Goal: Task Accomplishment & Management: Use online tool/utility

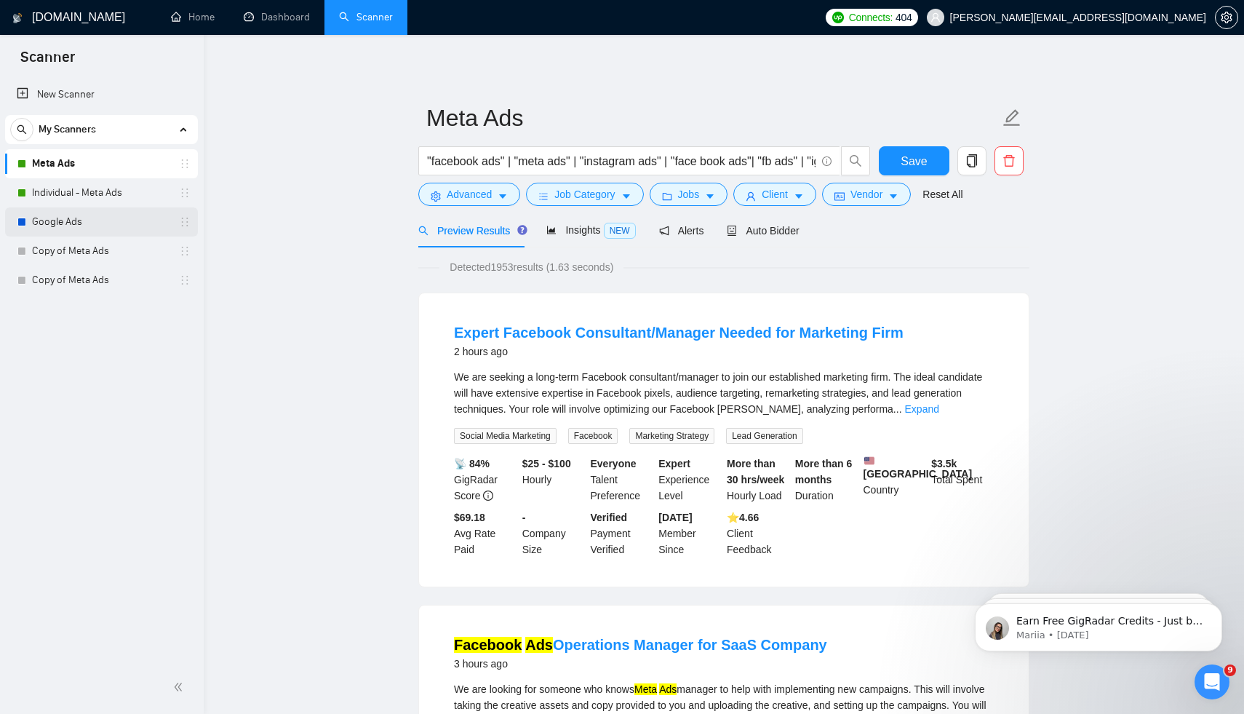
click at [86, 216] on link "Google Ads" at bounding box center [101, 221] width 138 height 29
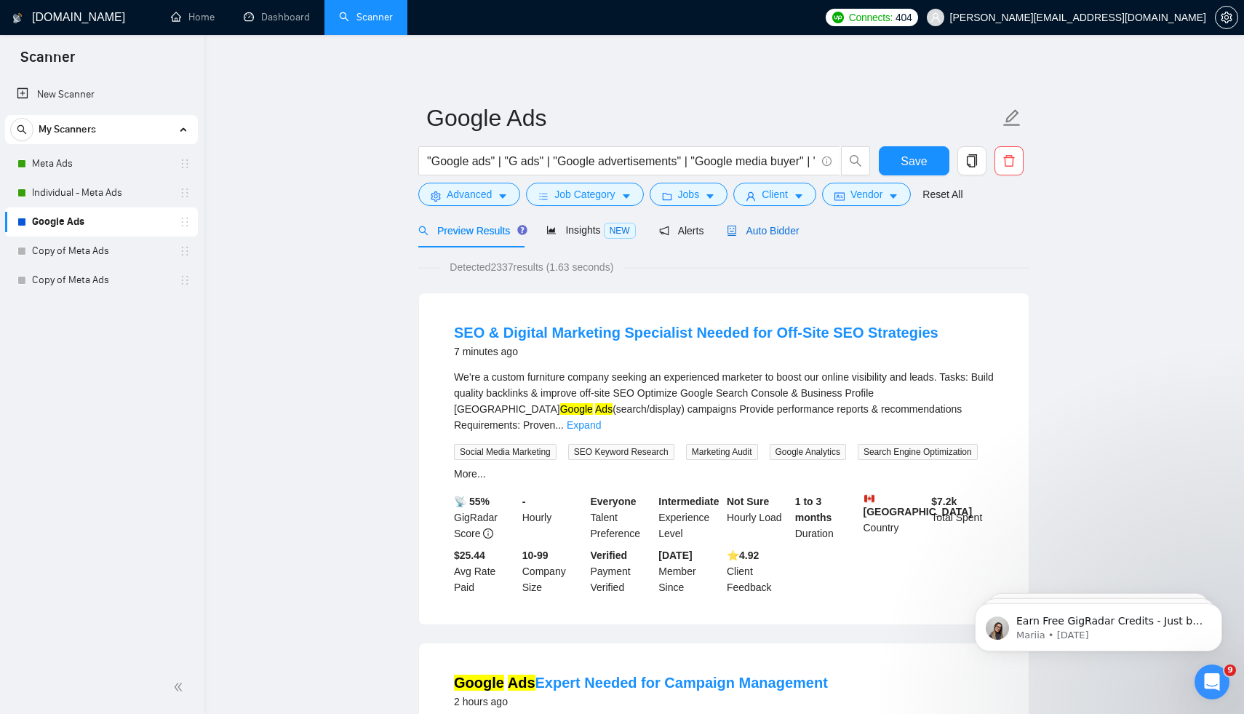
click at [779, 236] on span "Auto Bidder" at bounding box center [763, 231] width 72 height 12
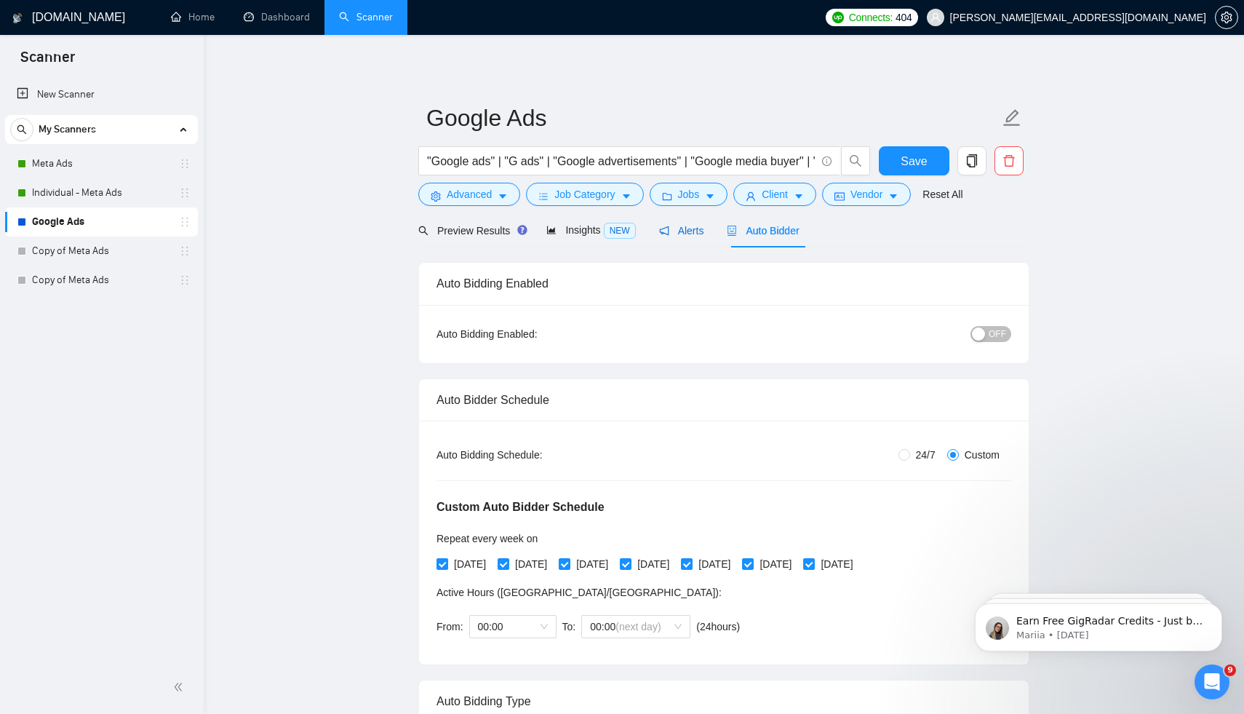
click at [687, 236] on span "Alerts" at bounding box center [681, 231] width 45 height 12
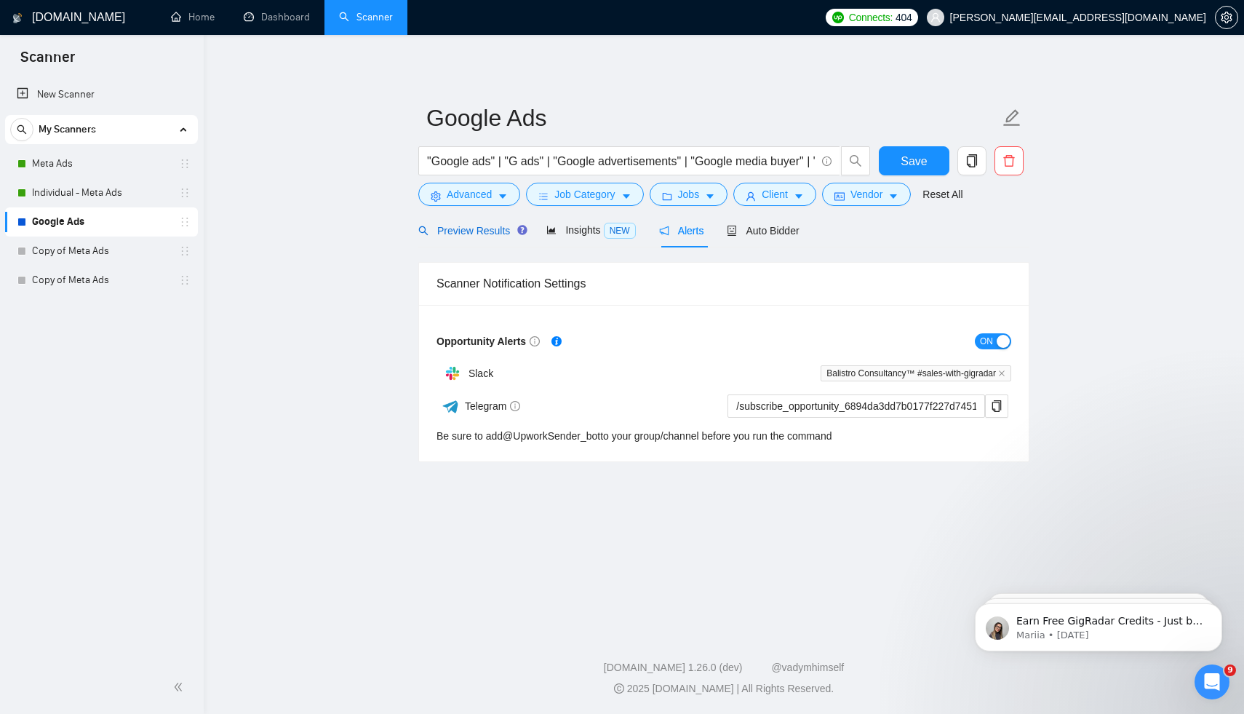
click at [503, 234] on span "Preview Results" at bounding box center [470, 231] width 105 height 12
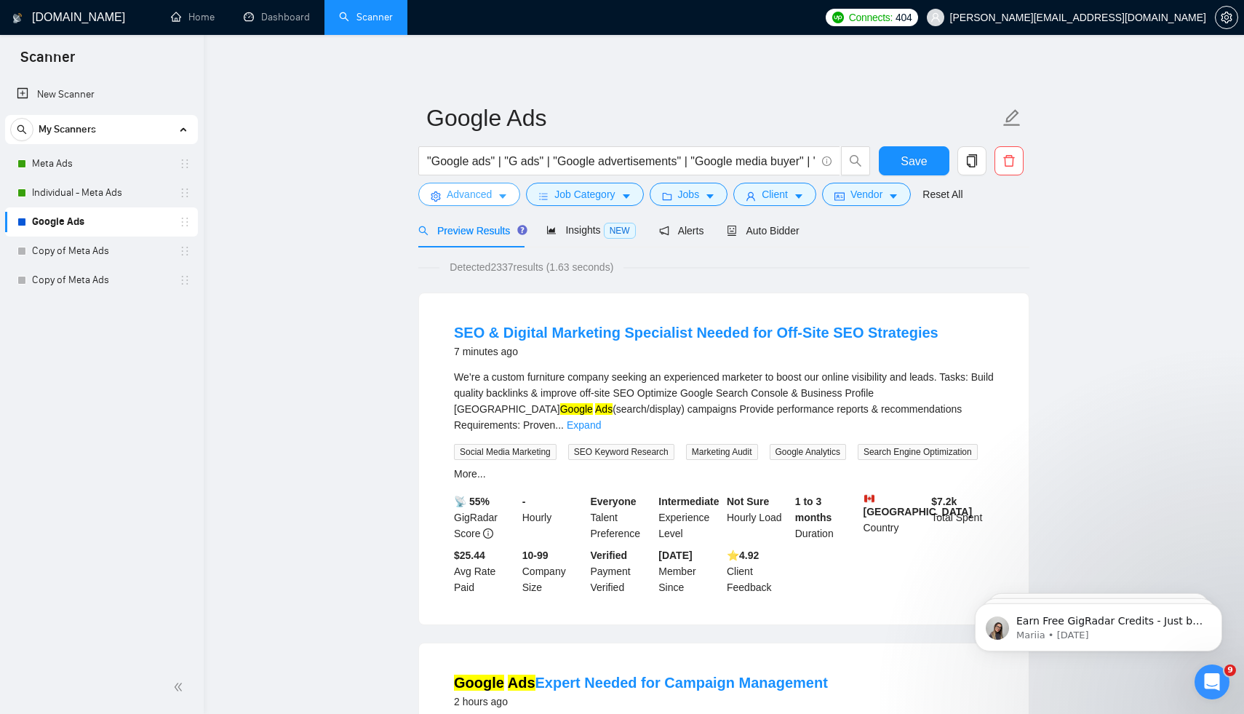
click at [485, 200] on span "Advanced" at bounding box center [469, 194] width 45 height 16
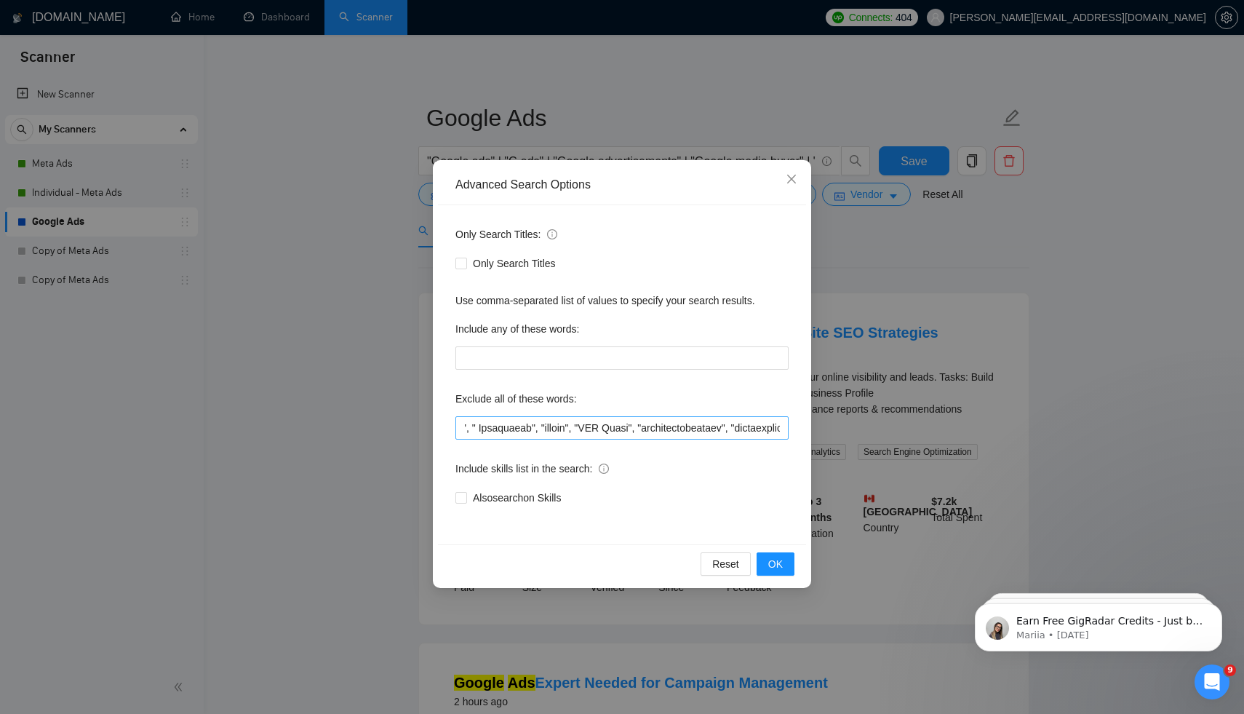
scroll to position [0, 1894]
click at [628, 430] on input "text" at bounding box center [621, 427] width 333 height 23
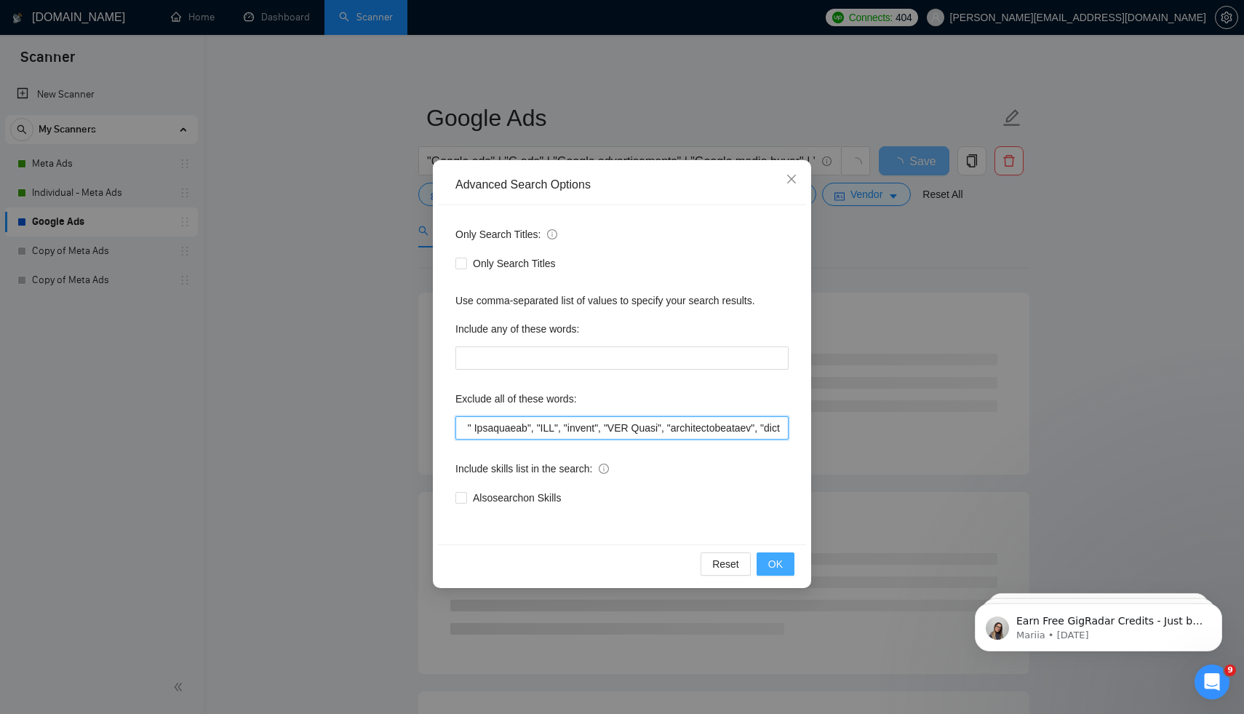
type input ""MCP Integration", "Import specialist", "Small Test Campaign", "youtube", "you …"
click at [777, 564] on span "OK" at bounding box center [775, 564] width 15 height 16
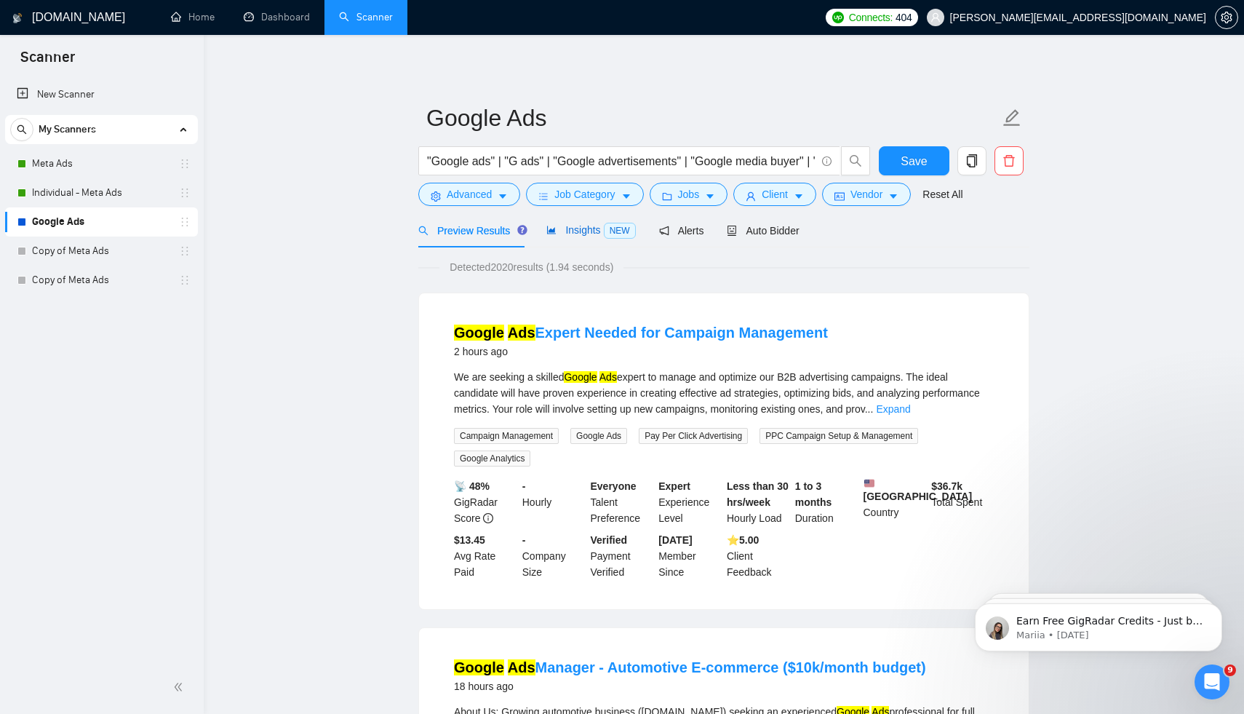
click at [591, 228] on span "Insights NEW" at bounding box center [590, 230] width 89 height 12
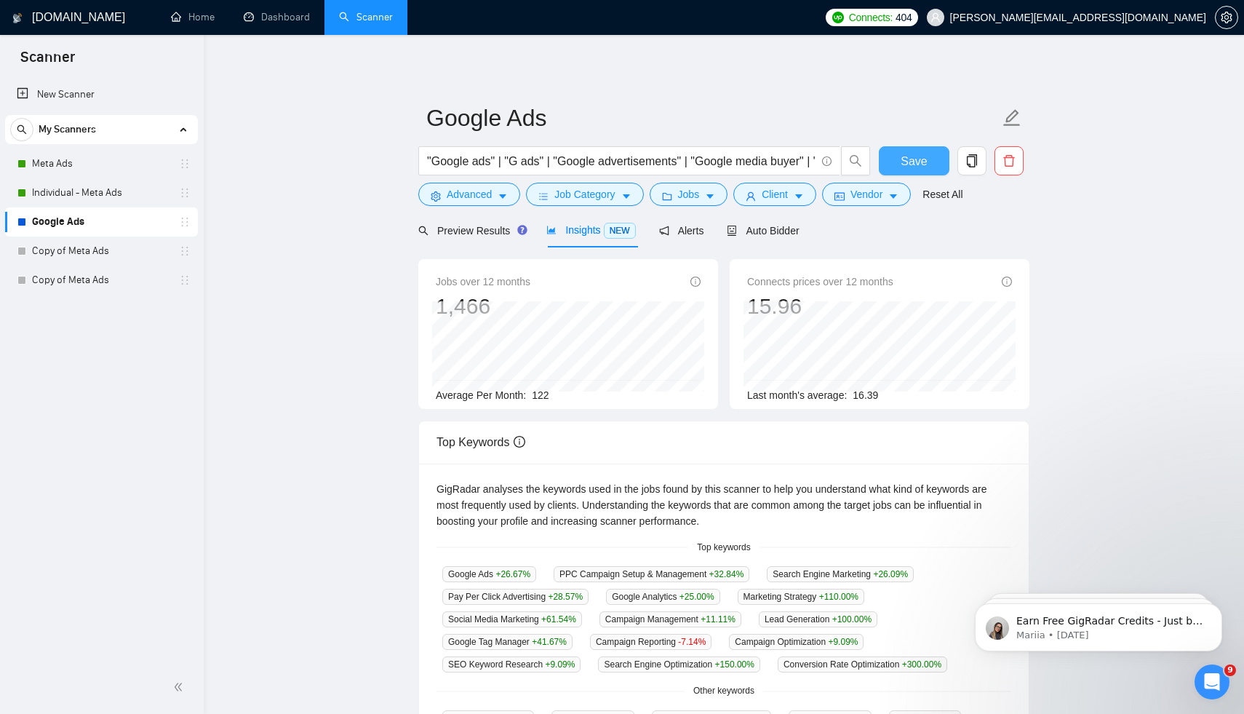
click at [924, 159] on span "Save" at bounding box center [914, 161] width 26 height 18
